Goal: Transaction & Acquisition: Purchase product/service

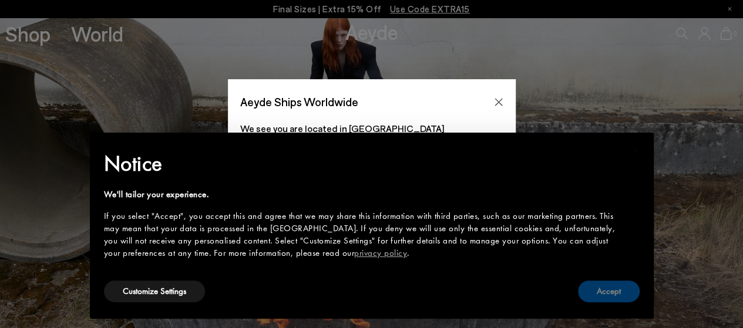
click at [599, 295] on button "Accept" at bounding box center [609, 292] width 62 height 22
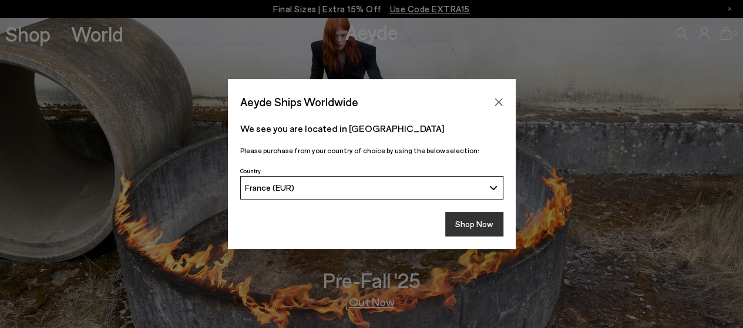
click at [454, 223] on button "Shop Now" at bounding box center [474, 224] width 58 height 25
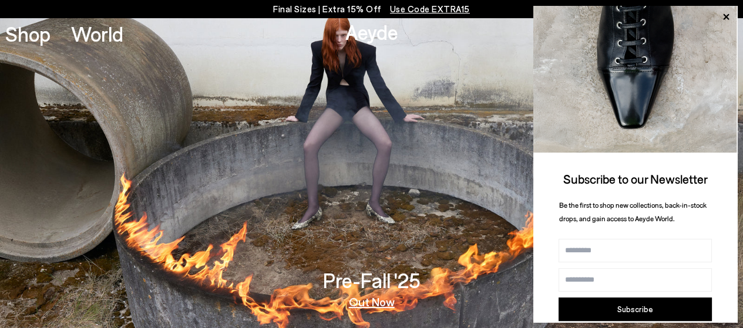
click at [727, 16] on icon at bounding box center [726, 17] width 6 height 6
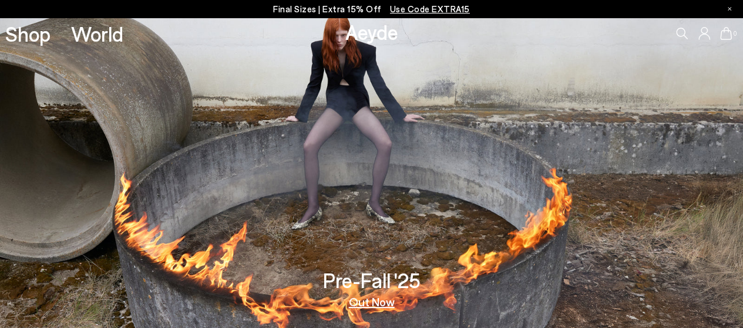
click at [402, 9] on span "Use Code EXTRA15" at bounding box center [430, 9] width 80 height 11
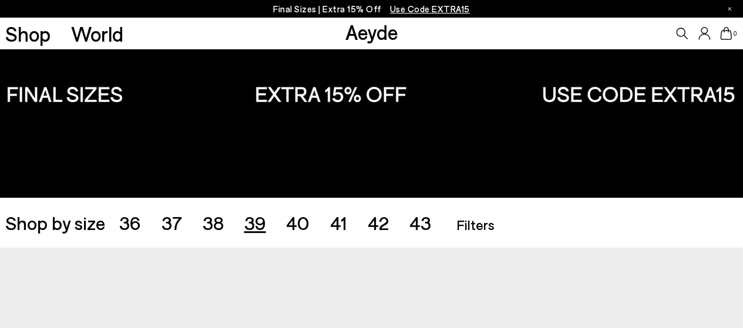
click at [257, 225] on span "39" at bounding box center [255, 223] width 22 height 22
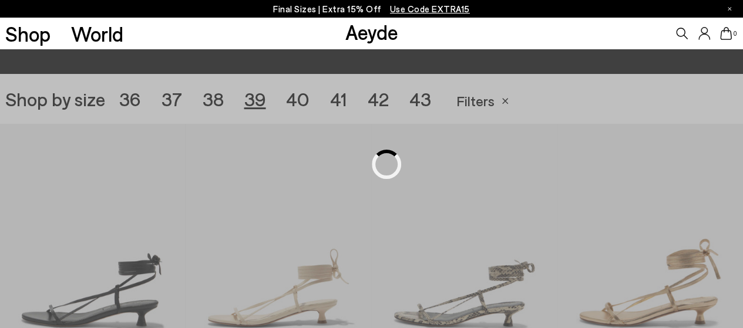
scroll to position [207, 0]
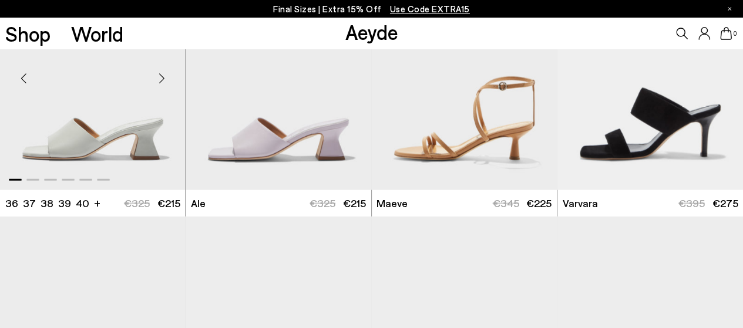
scroll to position [1441, 0]
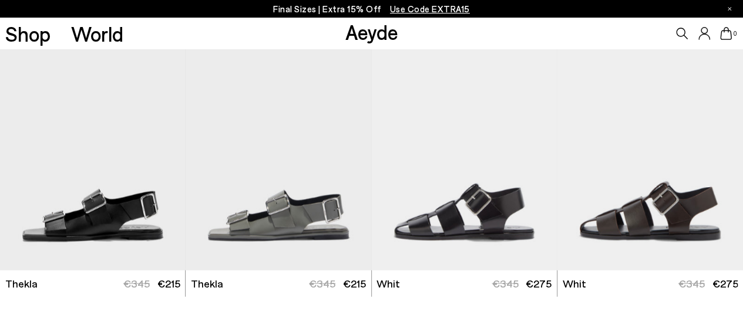
scroll to position [3379, 0]
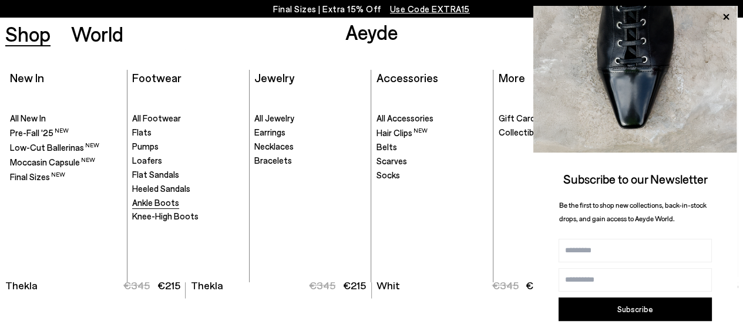
click at [149, 202] on span "Ankle Boots" at bounding box center [155, 202] width 47 height 11
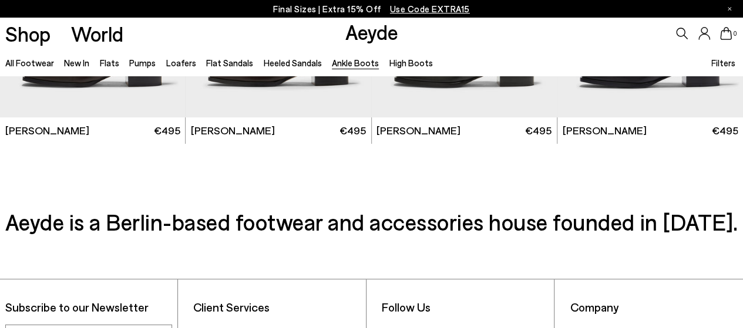
scroll to position [2409, 0]
